Goal: Obtain resource: Download file/media

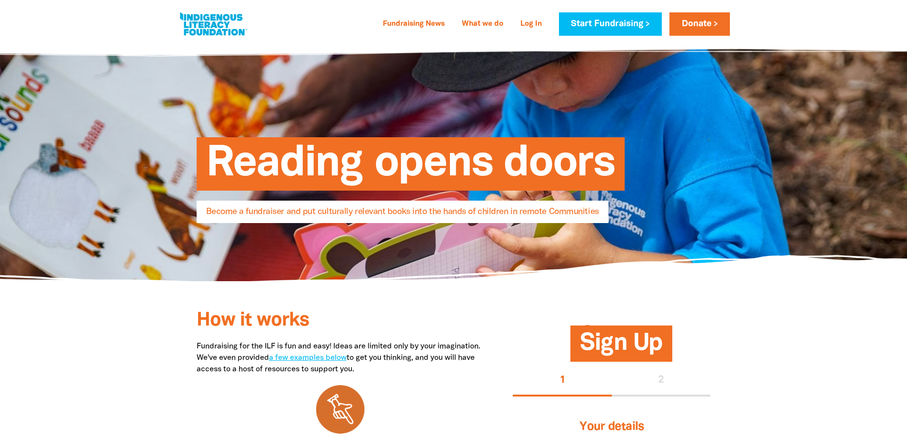
select select "AU"
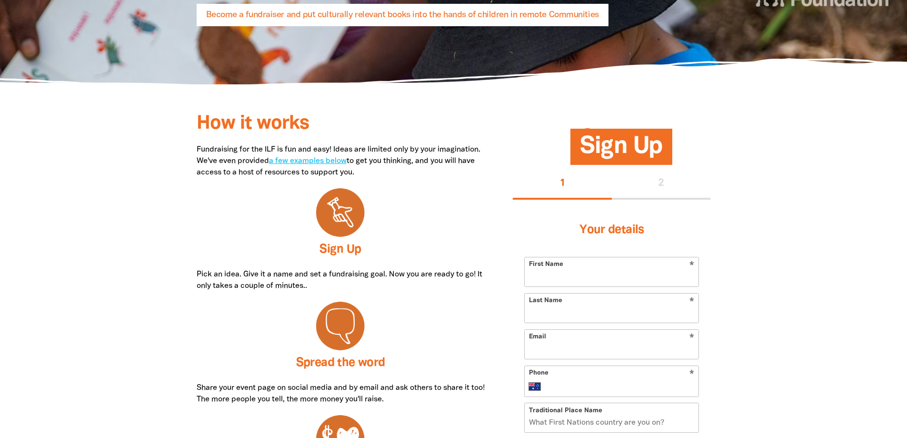
scroll to position [238, 0]
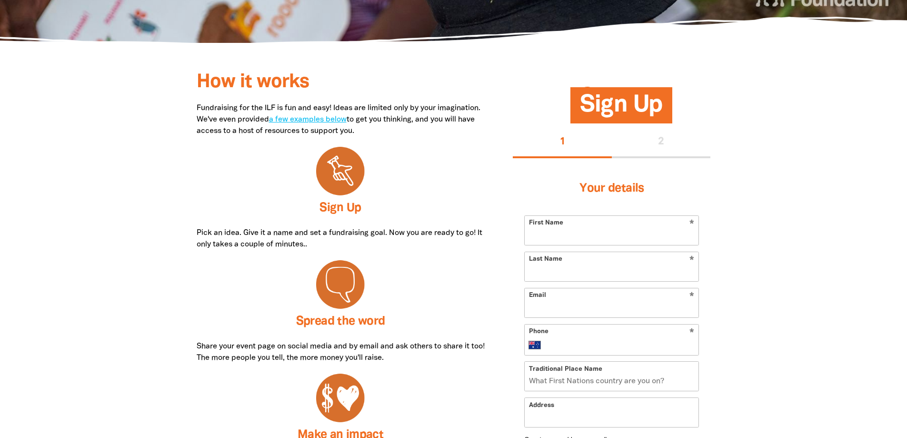
click at [587, 239] on input "First Name" at bounding box center [612, 230] width 174 height 29
type input "[PERSON_NAME]"
type input "[PERSON_NAME][EMAIL_ADDRESS][PERSON_NAME][DOMAIN_NAME]"
type input "[PHONE_NUMBER]"
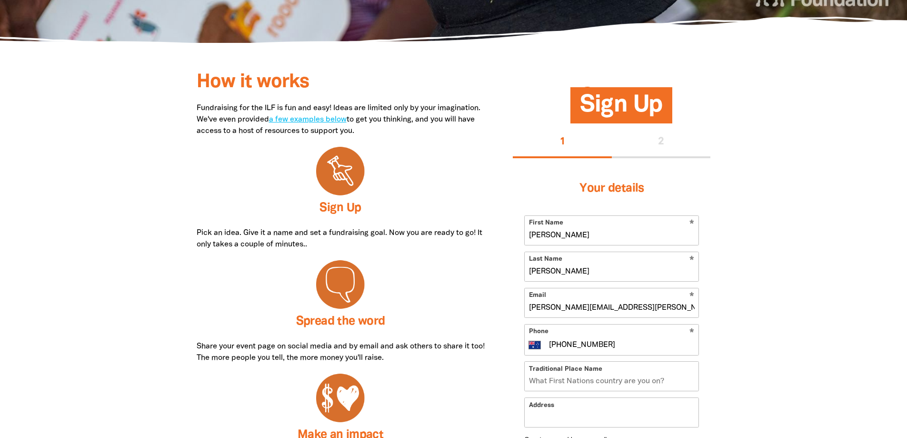
type input "[GEOGRAPHIC_DATA]"
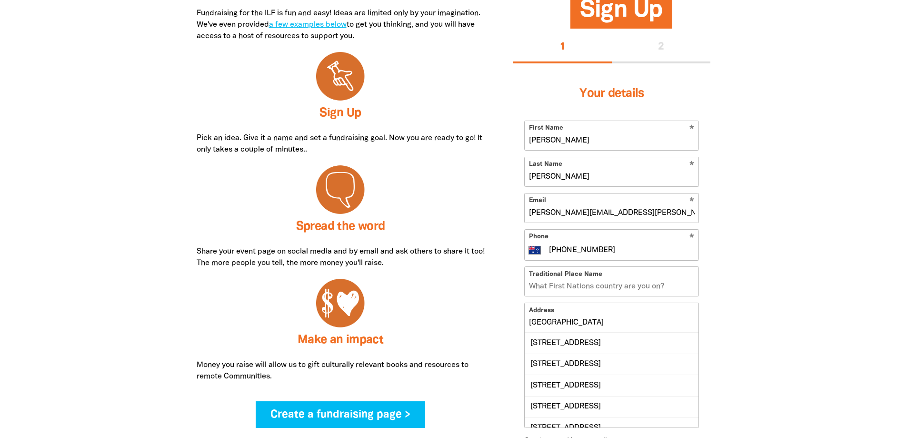
scroll to position [333, 0]
click at [668, 250] on input "[PHONE_NUMBER]" at bounding box center [621, 248] width 147 height 11
type input "+61 4"
type input "61 02 6620 3539"
click at [601, 280] on input "Traditional Place Name" at bounding box center [612, 280] width 174 height 29
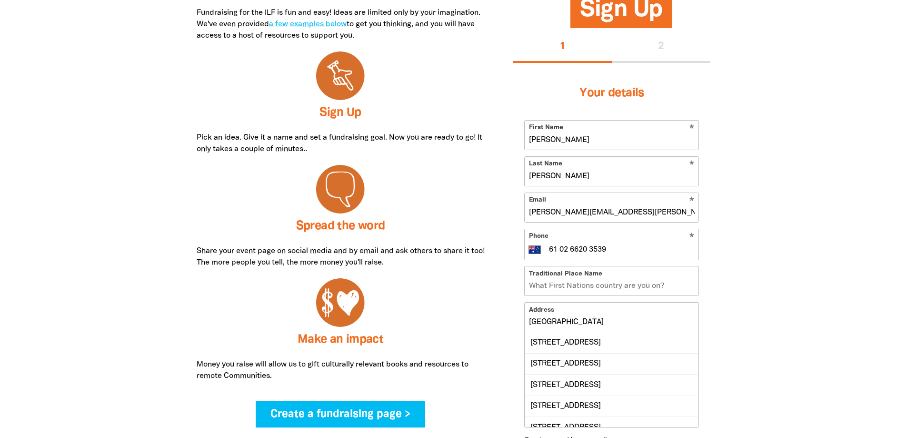
type input "Bundjalung, Yugambeh, Gumbaynggirr"
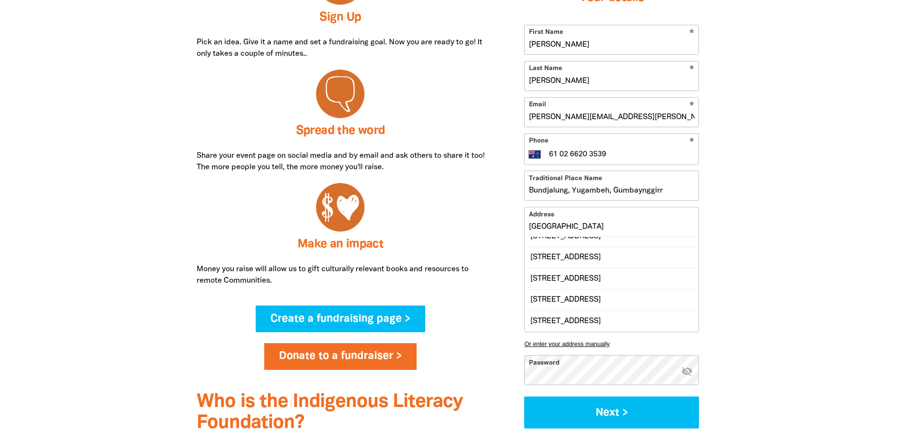
scroll to position [0, 0]
click at [620, 225] on input "[GEOGRAPHIC_DATA]" at bounding box center [612, 221] width 174 height 29
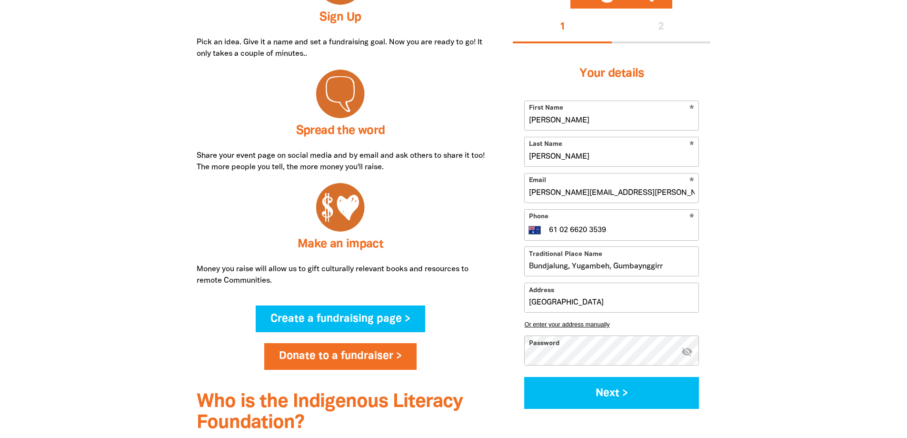
click at [817, 260] on div at bounding box center [453, 230] width 907 height 679
click at [617, 300] on div "[GEOGRAPHIC_DATA]" at bounding box center [612, 297] width 174 height 29
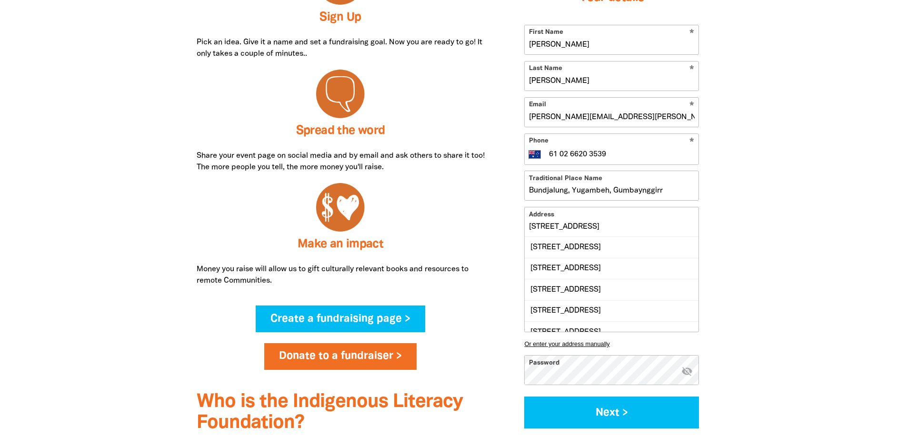
type input "[STREET_ADDRESS]"
click at [783, 224] on div at bounding box center [453, 230] width 907 height 679
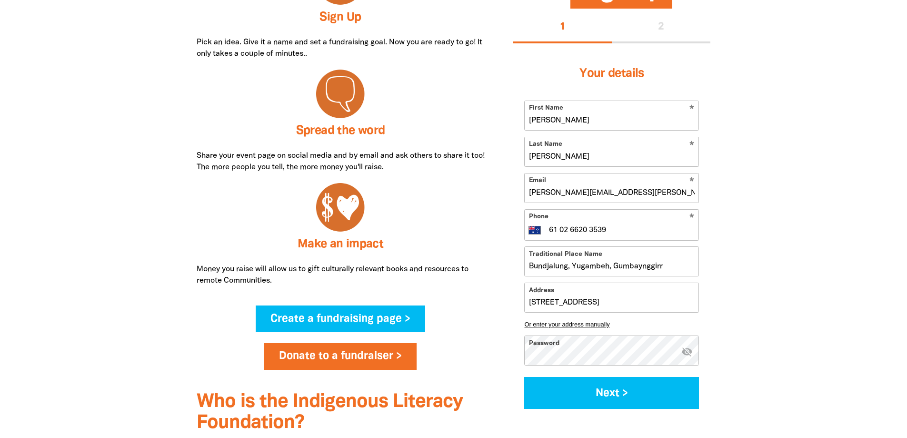
click at [689, 353] on icon "visibility_off" at bounding box center [686, 351] width 11 height 11
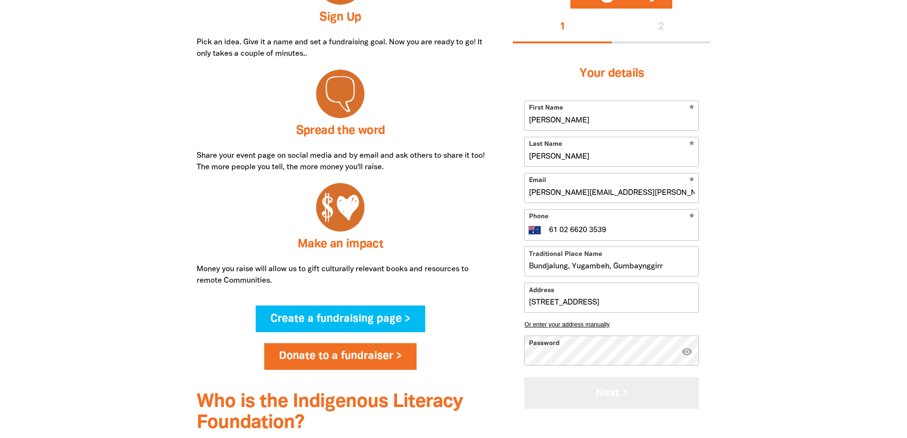
click at [616, 395] on button "Next >" at bounding box center [611, 393] width 175 height 32
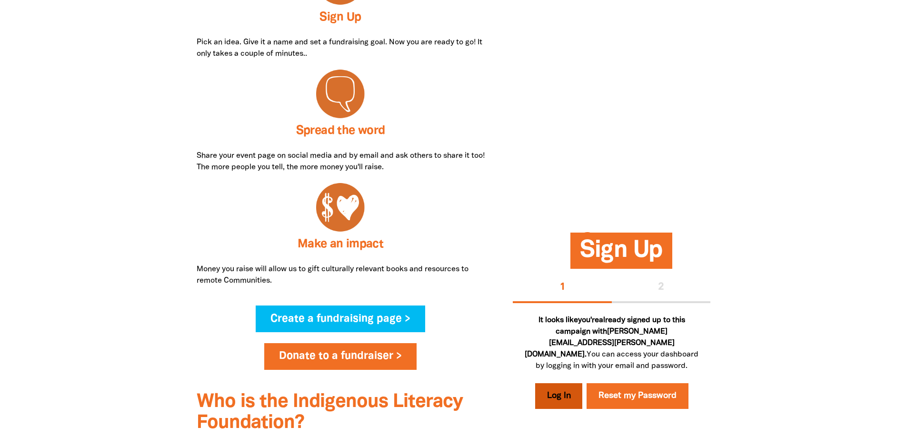
click at [570, 400] on link "Log In" at bounding box center [559, 396] width 48 height 26
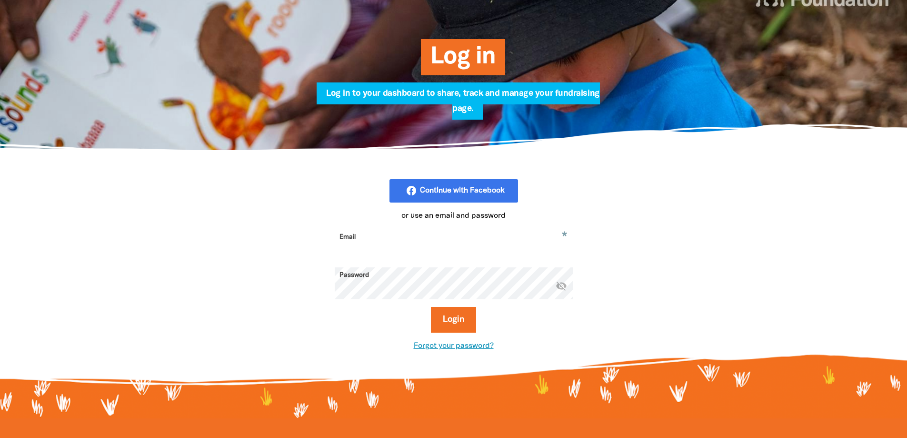
scroll to position [143, 0]
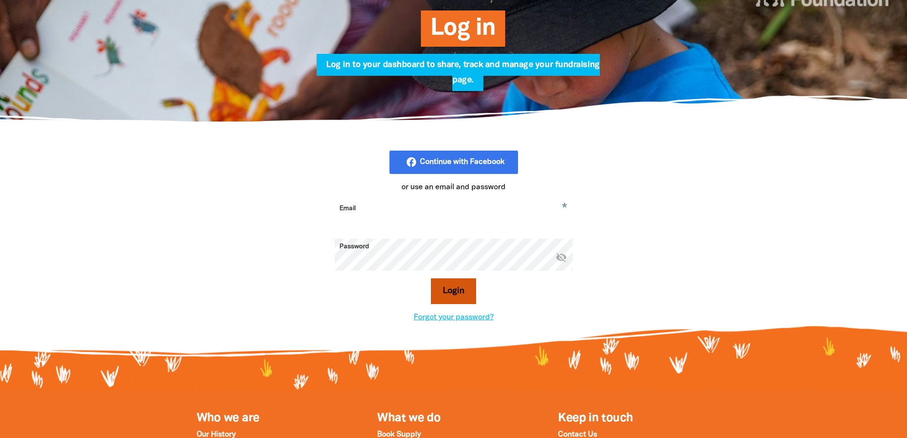
click at [462, 295] on button "Login" at bounding box center [453, 291] width 45 height 26
click at [465, 294] on button "Login" at bounding box center [453, 291] width 45 height 26
drag, startPoint x: 354, startPoint y: 207, endPoint x: 348, endPoint y: 208, distance: 5.8
click at [353, 207] on input "Email" at bounding box center [454, 215] width 238 height 30
type input "[PERSON_NAME][EMAIL_ADDRESS][PERSON_NAME][DOMAIN_NAME]"
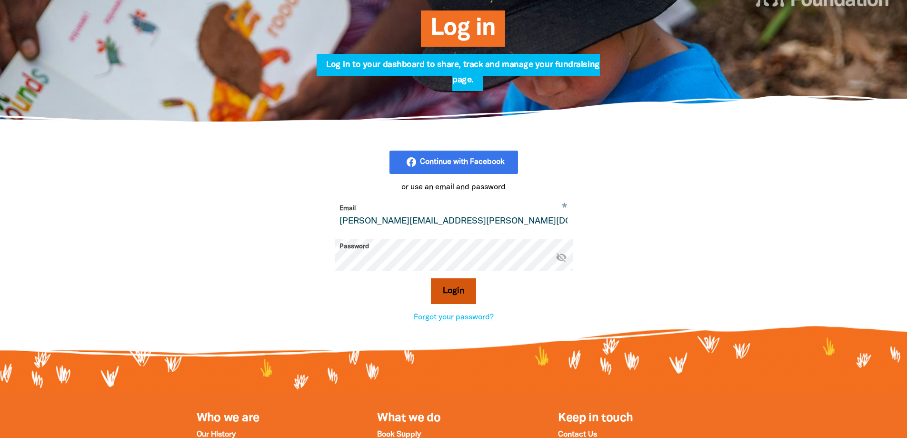
click at [447, 294] on button "Login" at bounding box center [453, 291] width 45 height 26
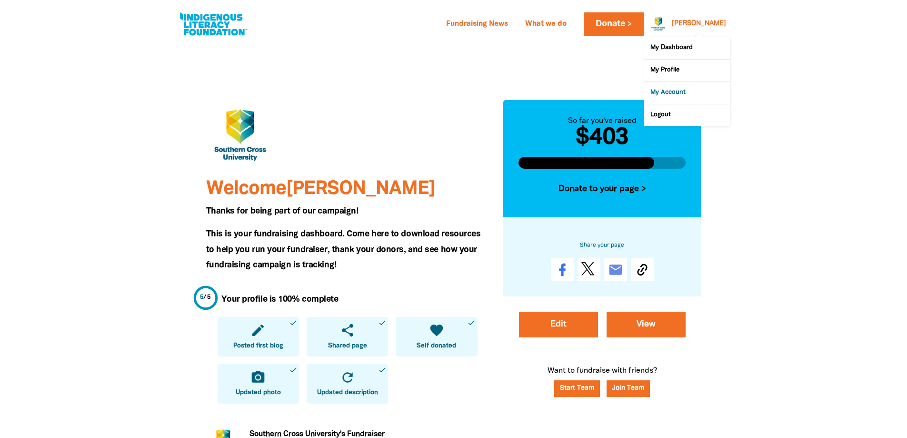
click at [676, 93] on link "My Account" at bounding box center [687, 93] width 86 height 22
select select "AU"
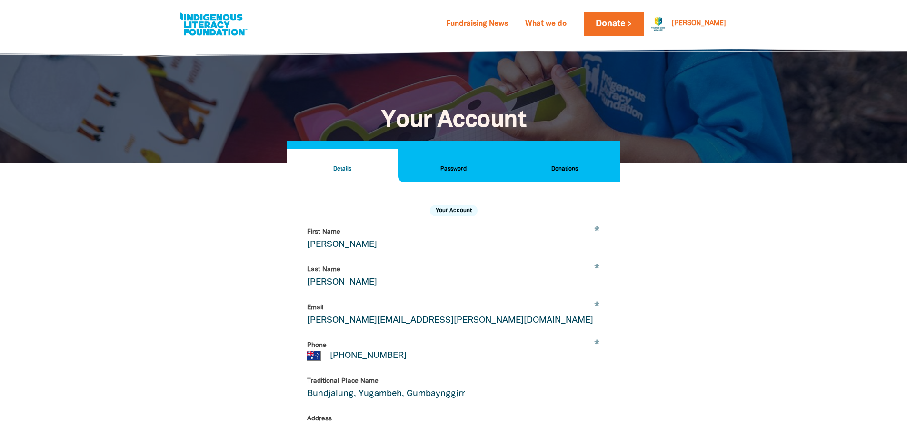
click at [568, 165] on h2 "Donations" at bounding box center [565, 169] width 96 height 10
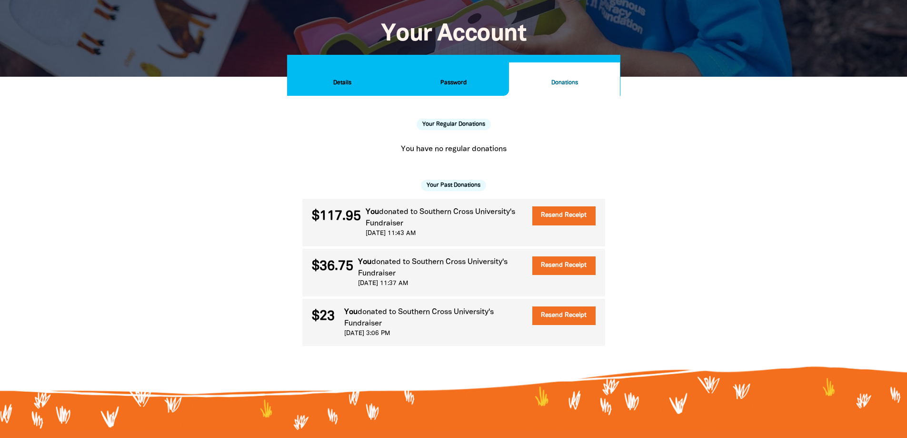
scroll to position [95, 0]
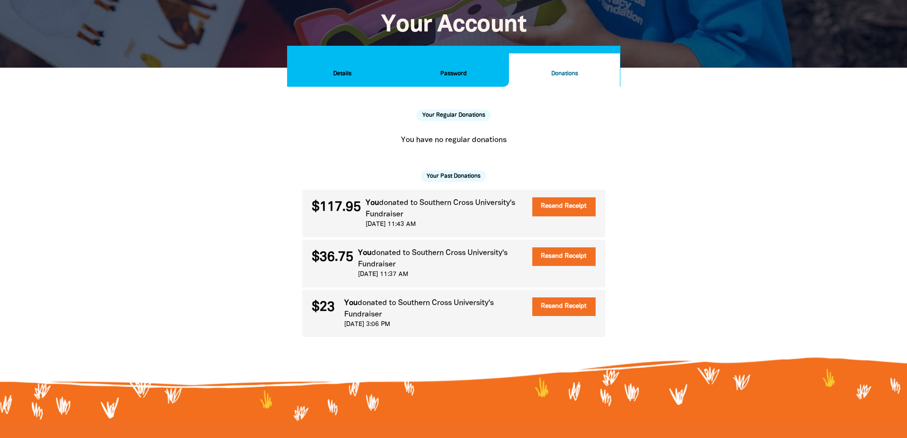
click at [337, 72] on h2 "Details" at bounding box center [343, 74] width 96 height 10
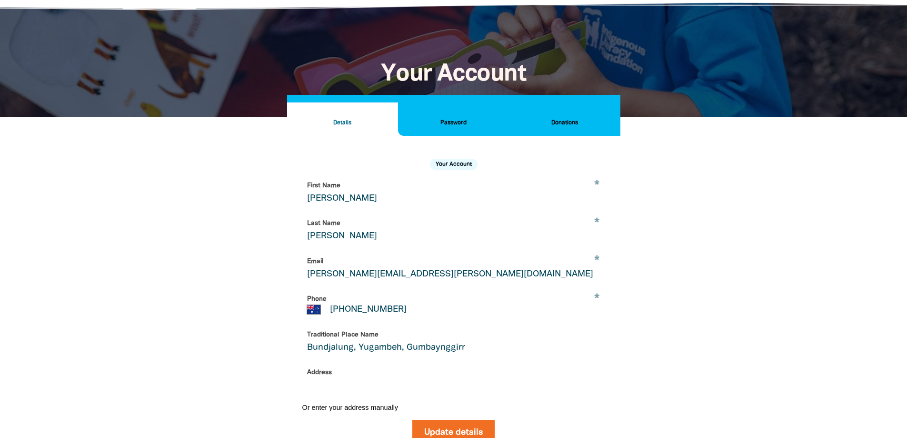
scroll to position [0, 0]
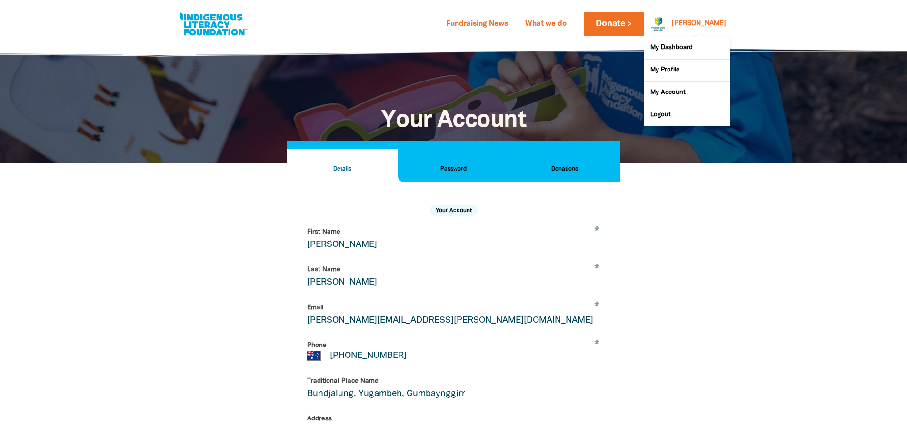
click at [713, 27] on link "[PERSON_NAME]" at bounding box center [699, 23] width 54 height 7
click at [680, 46] on link "My Dashboard" at bounding box center [687, 48] width 86 height 22
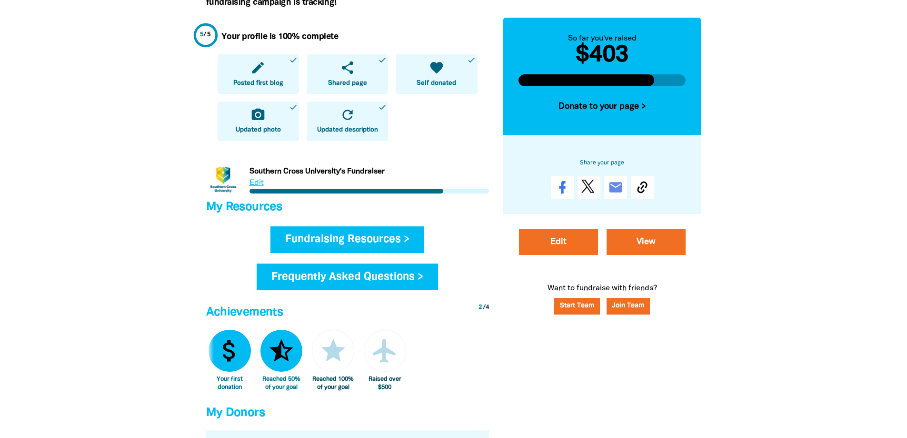
scroll to position [286, 0]
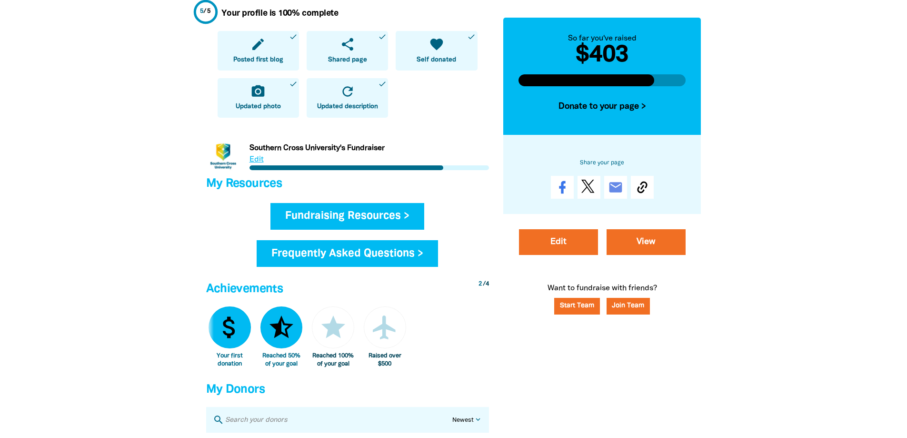
click at [341, 215] on link "Fundraising Resources >" at bounding box center [347, 216] width 154 height 27
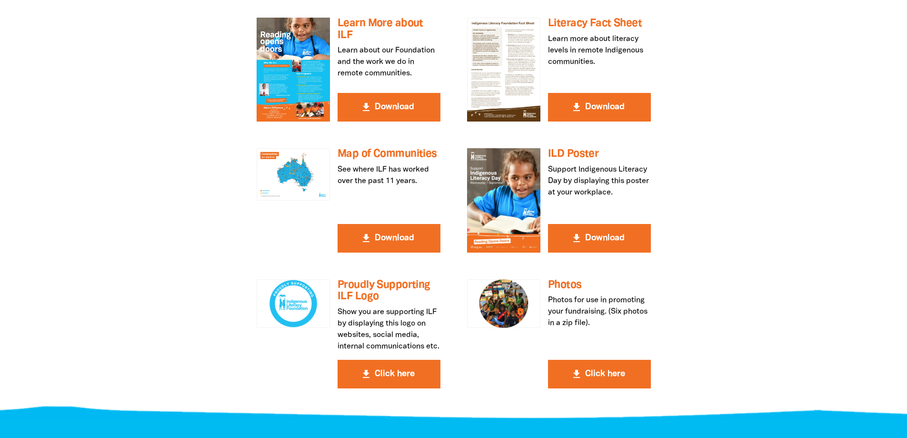
scroll to position [286, 0]
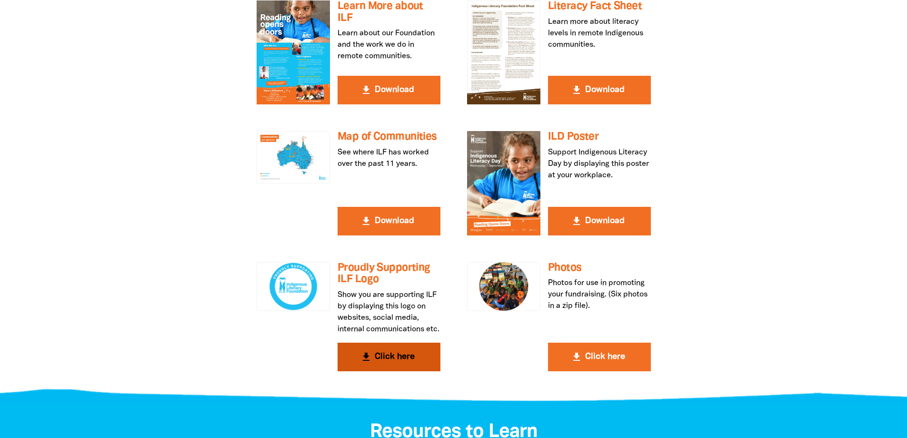
click at [383, 370] on button "get_app Click here" at bounding box center [389, 356] width 103 height 29
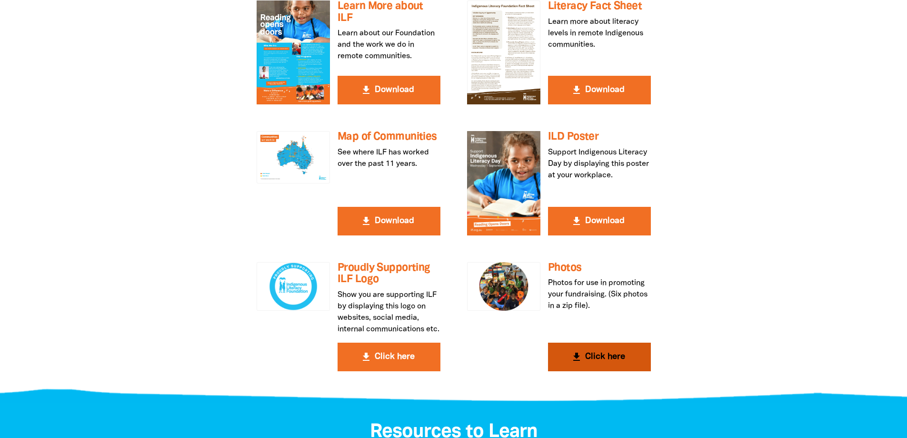
click at [611, 369] on button "get_app Click here" at bounding box center [599, 356] width 103 height 29
